Goal: Task Accomplishment & Management: Use online tool/utility

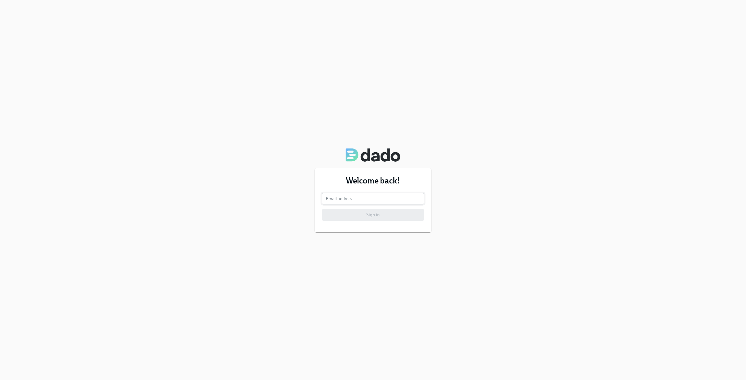
click at [346, 199] on input "email" at bounding box center [373, 199] width 103 height 12
type input "rebekah.hensleymartin@aspendental.com"
click at [373, 216] on span "Sign in" at bounding box center [373, 215] width 94 height 6
click at [372, 211] on img at bounding box center [373, 209] width 63 height 12
